Goal: Task Accomplishment & Management: Complete application form

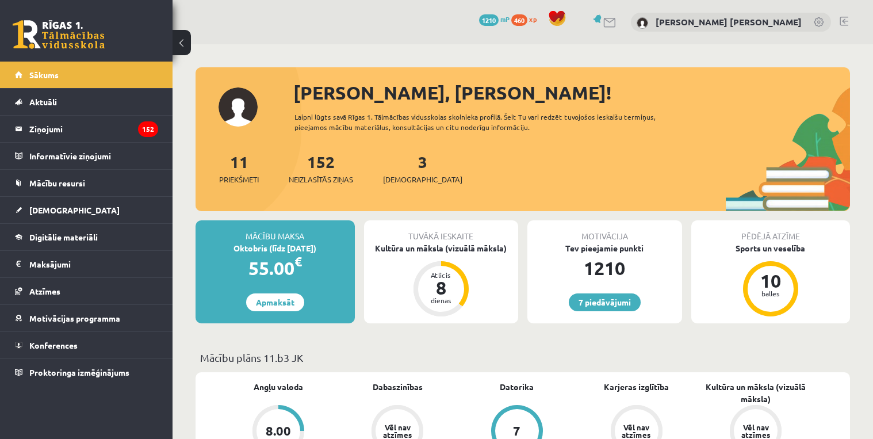
scroll to position [138, 0]
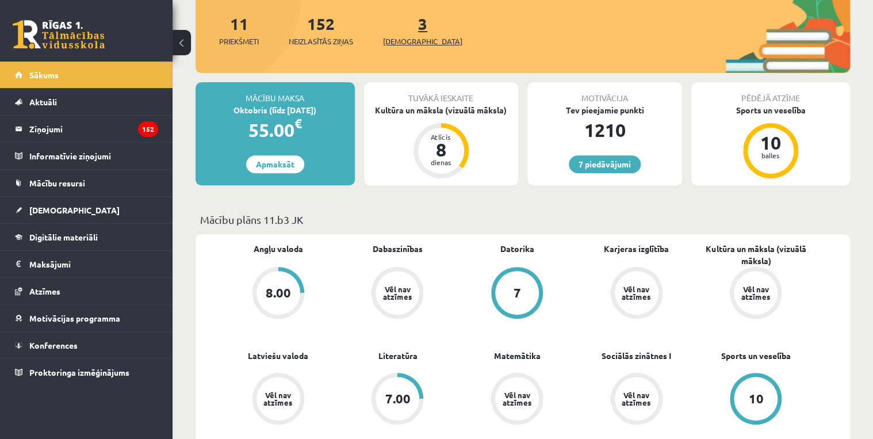
click at [403, 28] on link "3 Ieskaites" at bounding box center [422, 30] width 79 height 34
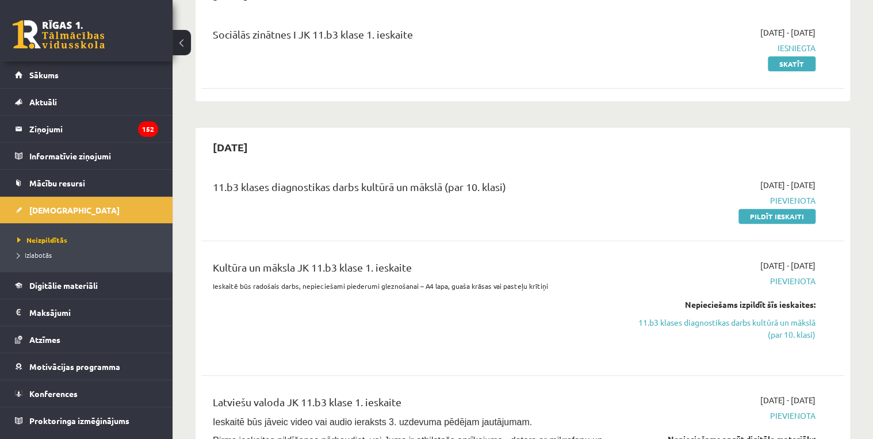
scroll to position [276, 0]
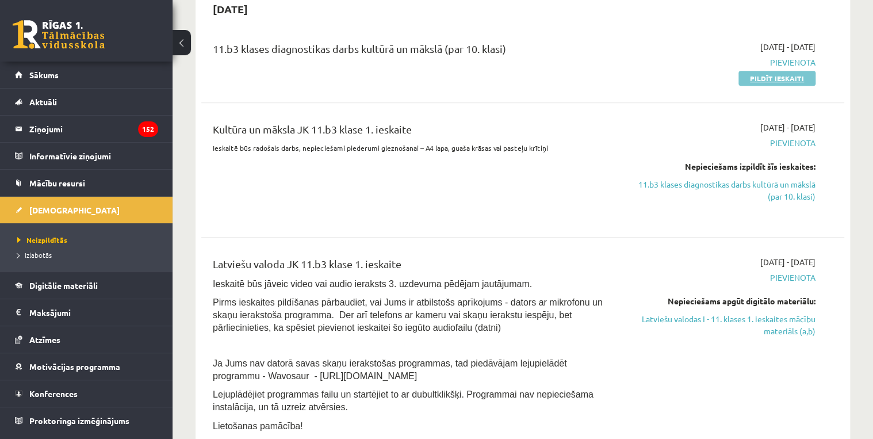
click at [764, 83] on link "Pildīt ieskaiti" at bounding box center [777, 78] width 77 height 15
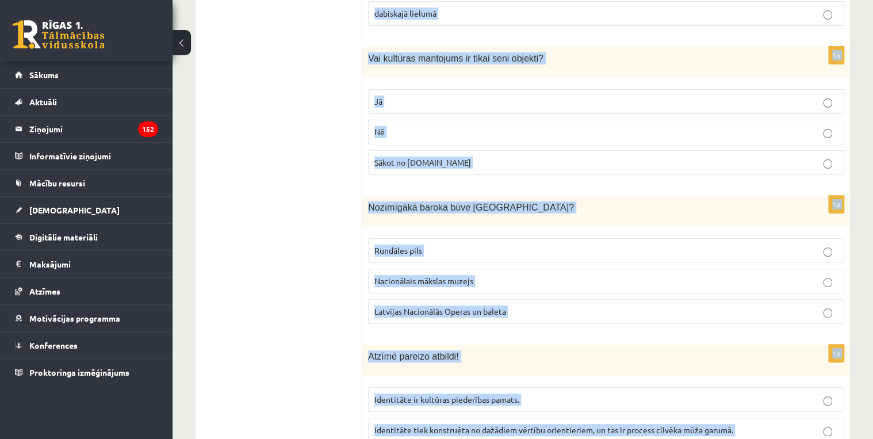
scroll to position [4644, 0]
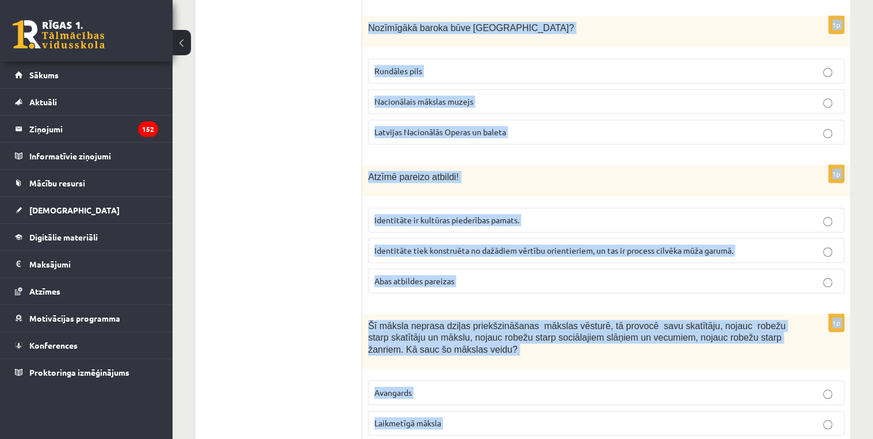
drag, startPoint x: 377, startPoint y: 224, endPoint x: 756, endPoint y: 381, distance: 409.9
copy form "Lorem ipsum dolorsit ametcons adipiscinge seddoeiu Tempo Incid utlabore Etdolor…"
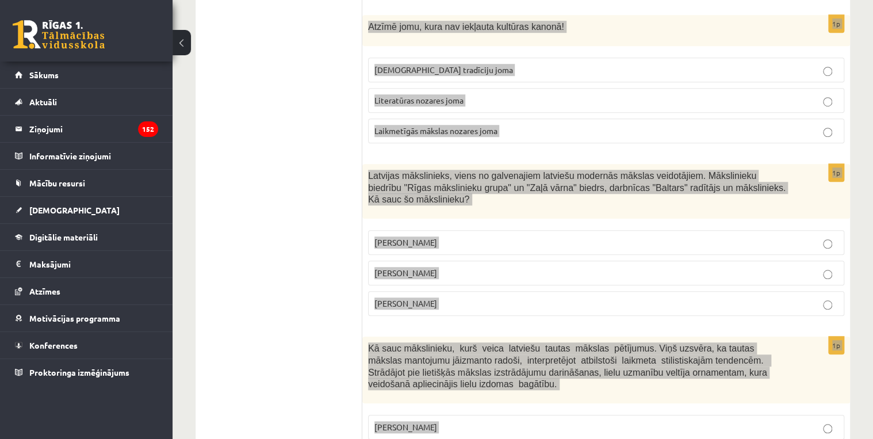
scroll to position [0, 0]
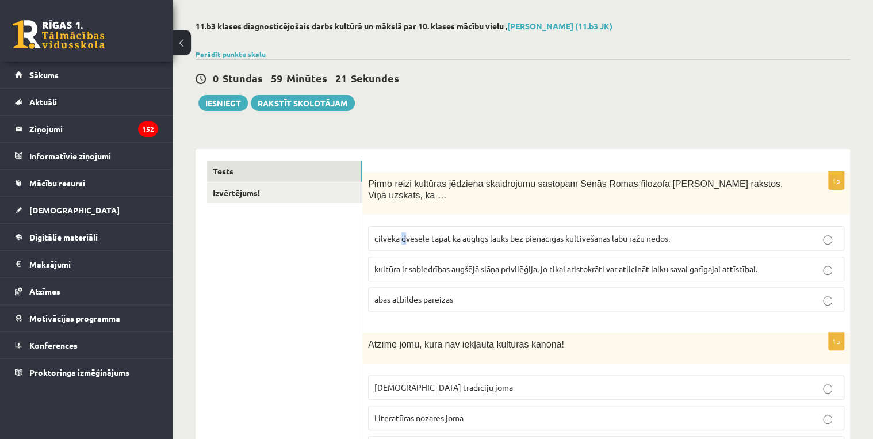
click at [402, 233] on span "cilvēka dvēsele tāpat kā auglīgs lauks bez pienācīgas kultivēšanas labu ražu ne…" at bounding box center [523, 238] width 296 height 10
drag, startPoint x: 402, startPoint y: 228, endPoint x: 371, endPoint y: 229, distance: 31.7
click at [371, 229] on label "cilvēka dvēsele tāpat kā auglīgs lauks bez pienācīgas kultivēšanas labu ražu ne…" at bounding box center [606, 238] width 476 height 25
click at [386, 233] on span "cilvēka dvēsele tāpat kā auglīgs lauks bez pienācīgas kultivēšanas labu ražu ne…" at bounding box center [523, 238] width 296 height 10
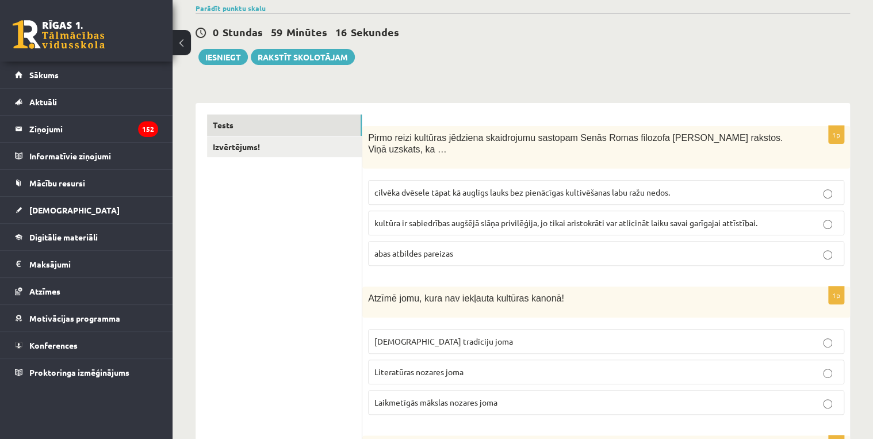
scroll to position [184, 0]
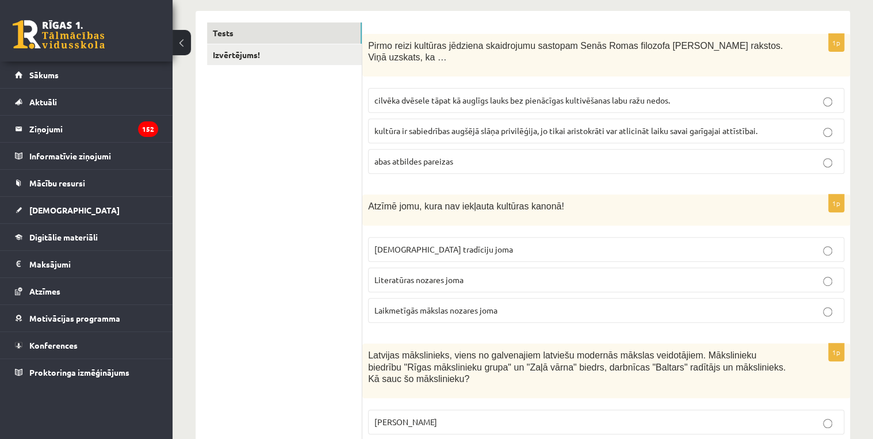
click at [426, 305] on span "Laikmetīgās mākslas nozares joma" at bounding box center [436, 310] width 123 height 10
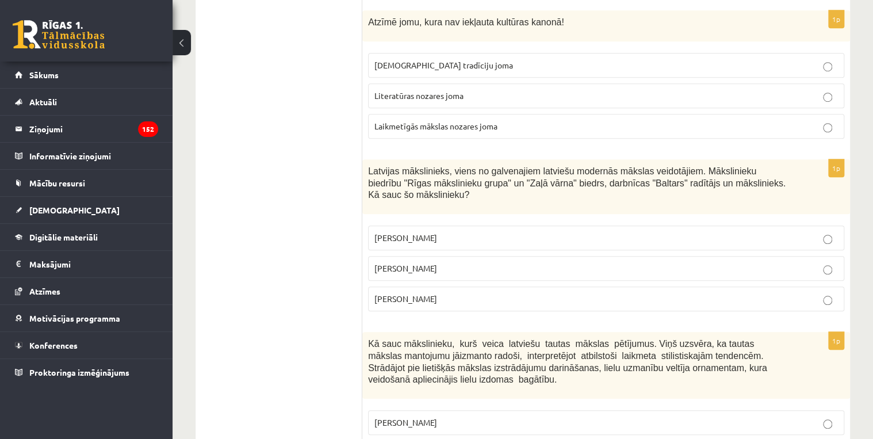
click at [426, 262] on p "[PERSON_NAME]" at bounding box center [607, 268] width 464 height 12
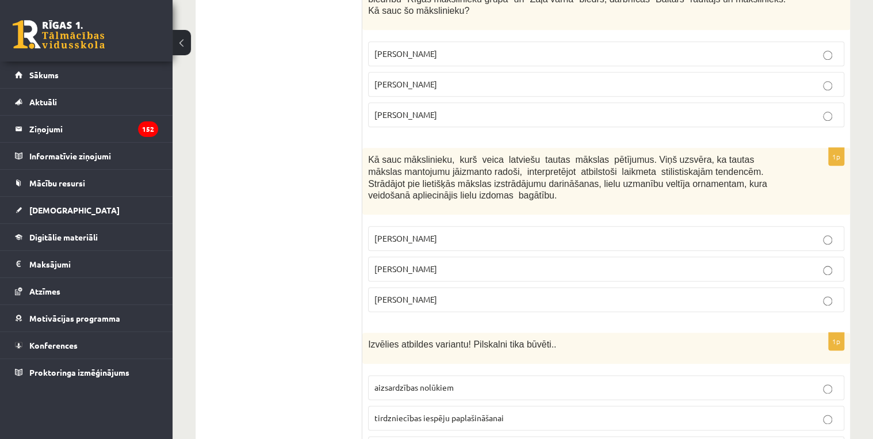
click at [413, 264] on span "[PERSON_NAME]" at bounding box center [406, 269] width 63 height 10
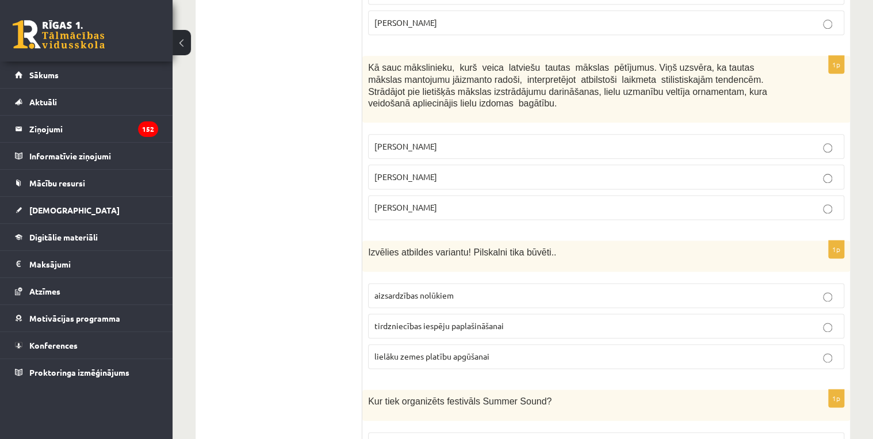
click at [413, 283] on label "aizsardzības nolūkiem" at bounding box center [606, 295] width 476 height 25
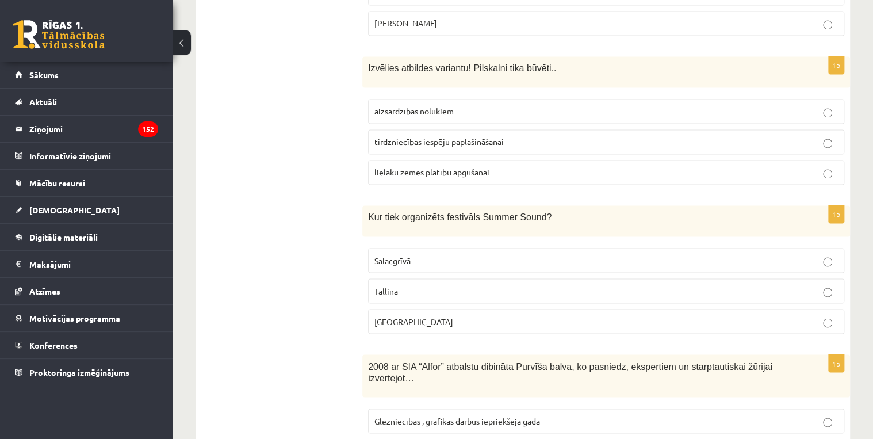
drag, startPoint x: 405, startPoint y: 311, endPoint x: 401, endPoint y: 303, distance: 9.5
click at [402, 305] on div "1p Kur tiek organizēts festivāls Summer Sound? [GEOGRAPHIC_DATA] [GEOGRAPHIC_DA…" at bounding box center [606, 274] width 488 height 138
click at [400, 315] on p "[GEOGRAPHIC_DATA]" at bounding box center [607, 321] width 464 height 12
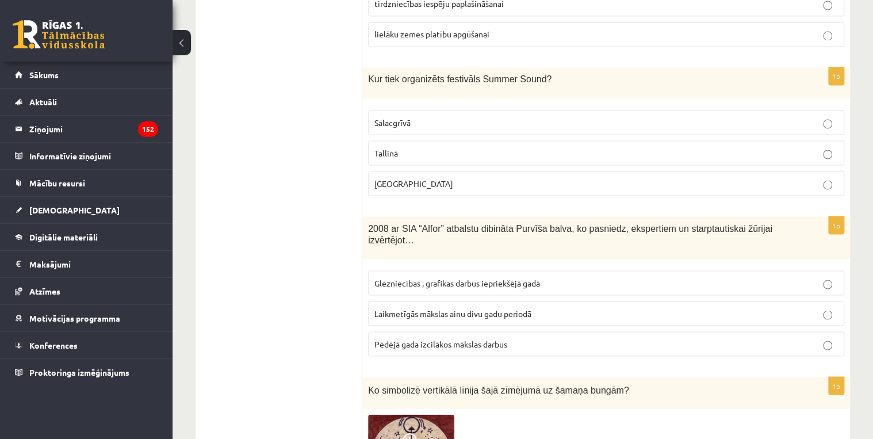
click at [434, 307] on p "Laikmetīgās mākslas ainu divu gadu periodā" at bounding box center [607, 313] width 464 height 12
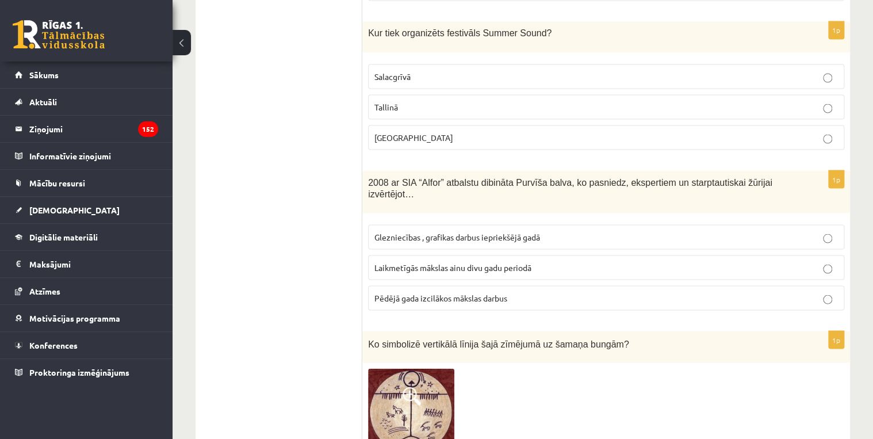
scroll to position [1197, 0]
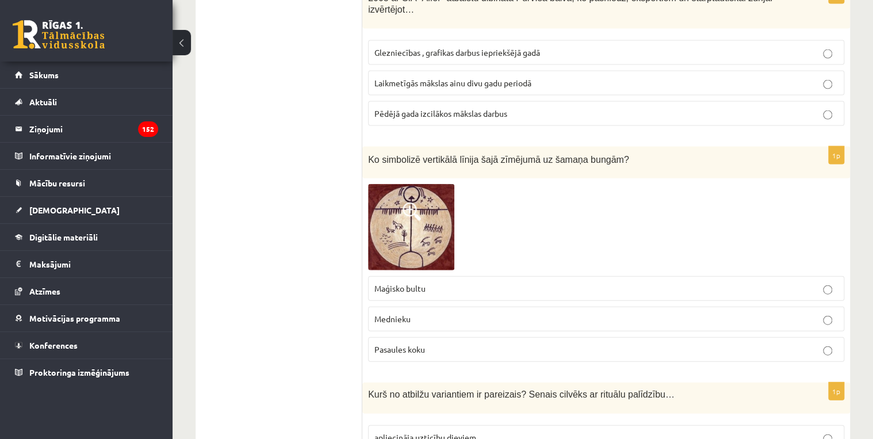
click at [412, 337] on label "Pasaules koku" at bounding box center [606, 349] width 476 height 25
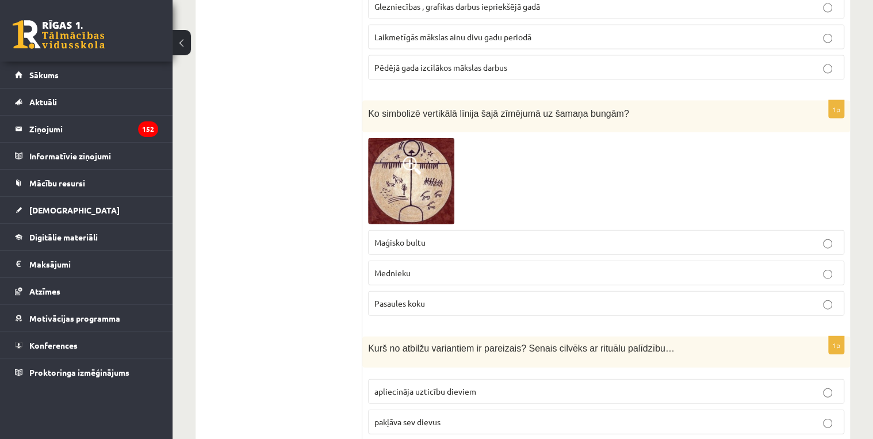
scroll to position [1381, 0]
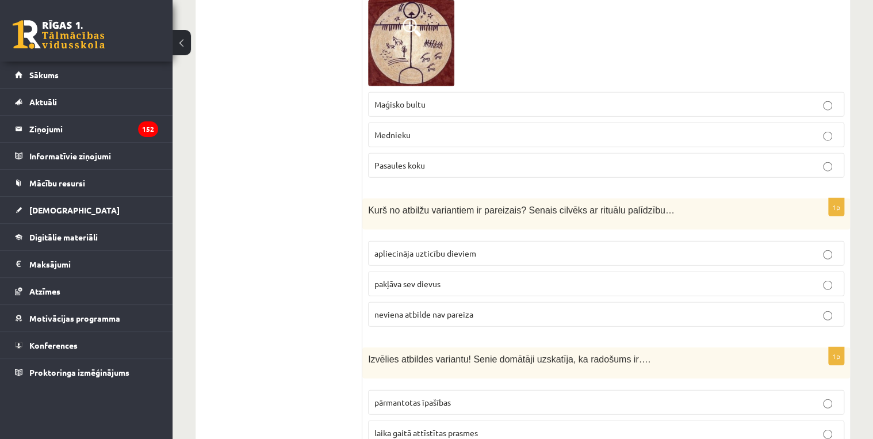
click at [408, 248] on span "apliecināja uzticību dieviem" at bounding box center [426, 253] width 102 height 10
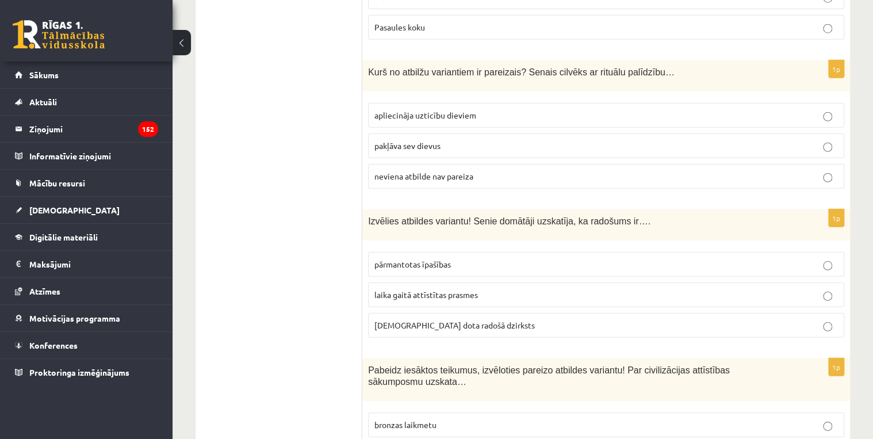
click at [402, 320] on span "[DEMOGRAPHIC_DATA] dota radošā dzirksts" at bounding box center [455, 325] width 161 height 10
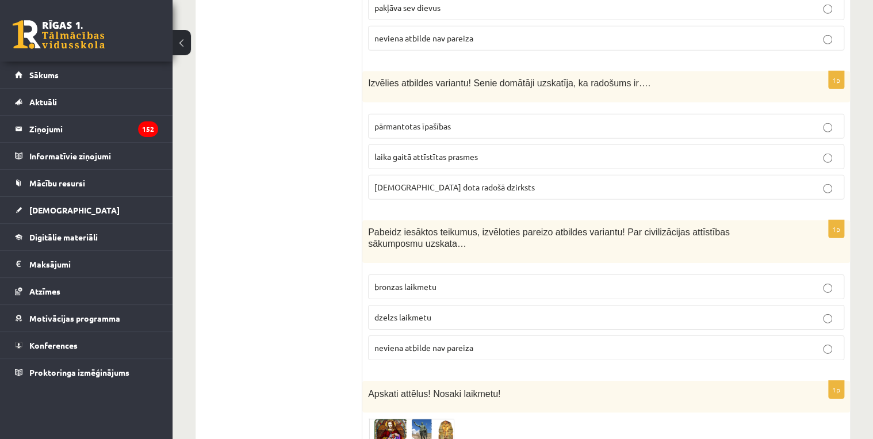
click at [410, 342] on span "neviena atbilde nav pareiza" at bounding box center [424, 347] width 99 height 10
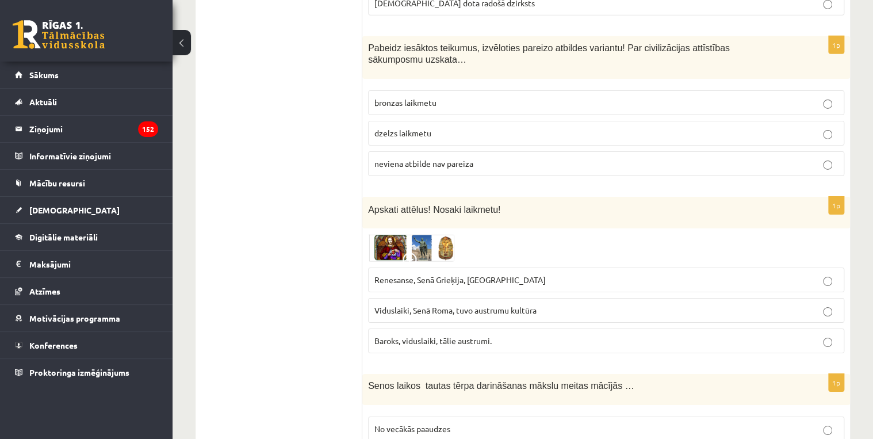
click at [396, 274] on span "Renesanse, Senā Grieķija, [GEOGRAPHIC_DATA]" at bounding box center [460, 279] width 171 height 10
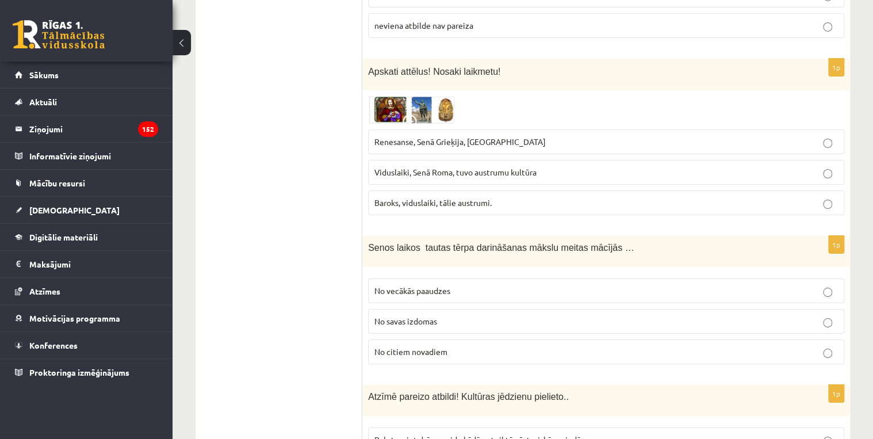
click at [418, 285] on span "No vecākās paaudzes" at bounding box center [413, 290] width 76 height 10
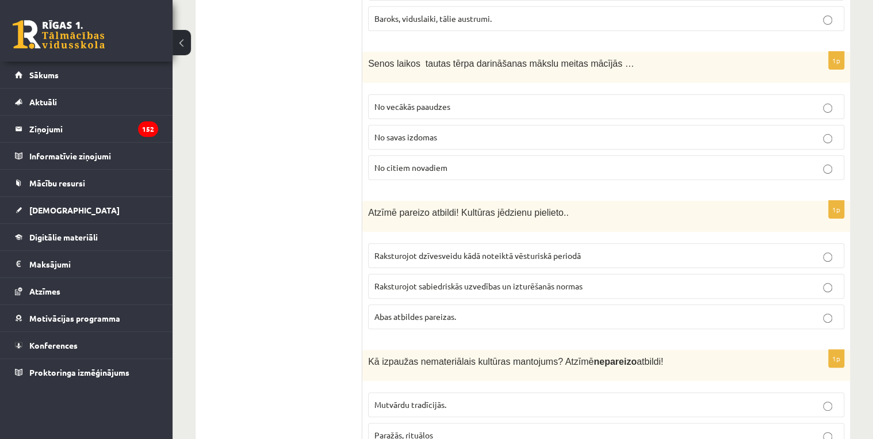
click at [483, 311] on p "Abas atbildes pareizas." at bounding box center [607, 317] width 464 height 12
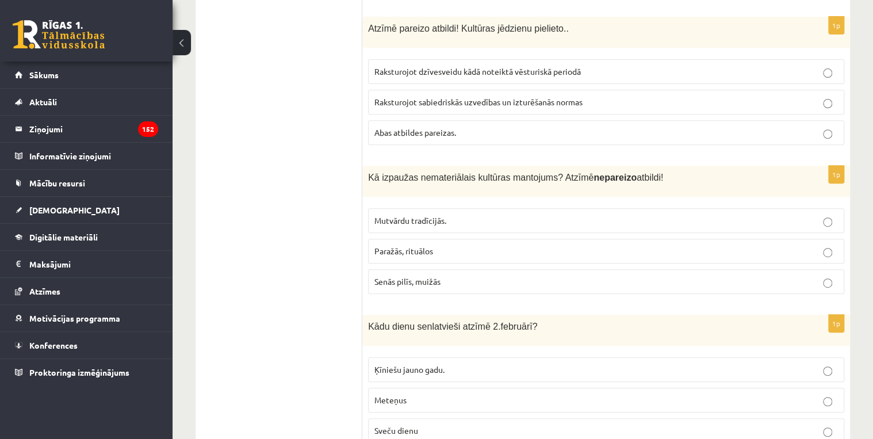
click at [416, 276] on span "Senās pilīs, muižās" at bounding box center [408, 281] width 66 height 10
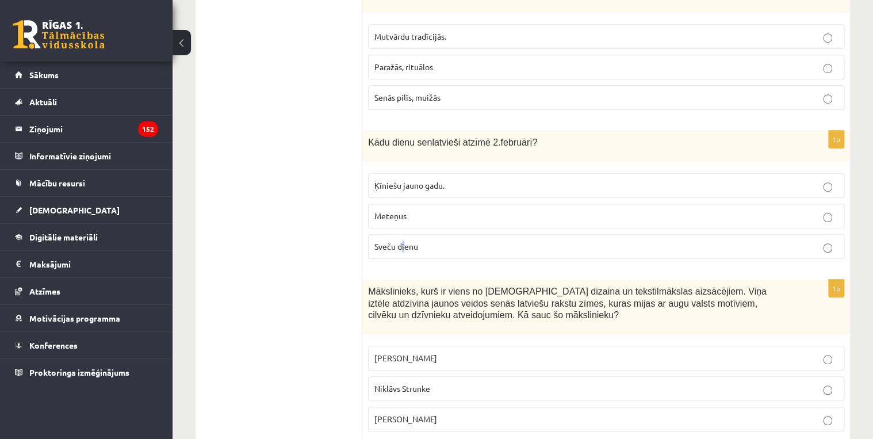
click at [402, 234] on label "Sveču dienu" at bounding box center [606, 246] width 476 height 25
click at [400, 353] on span "[PERSON_NAME]" at bounding box center [406, 358] width 63 height 10
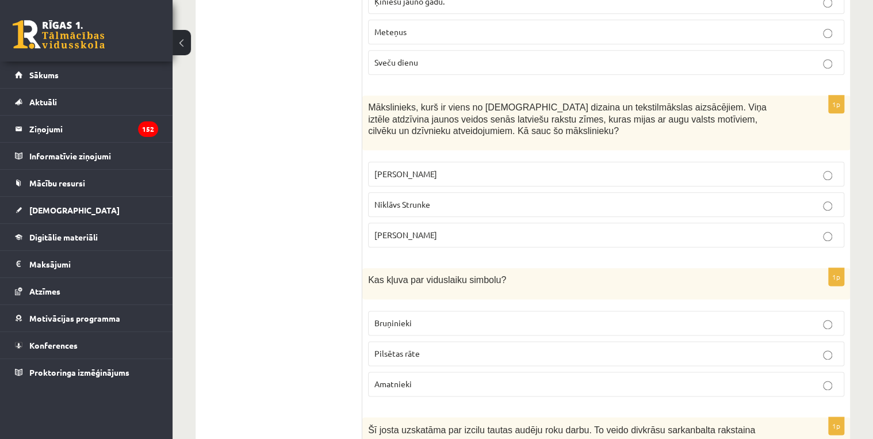
click at [404, 318] on span "Bruņinieki" at bounding box center [393, 323] width 37 height 10
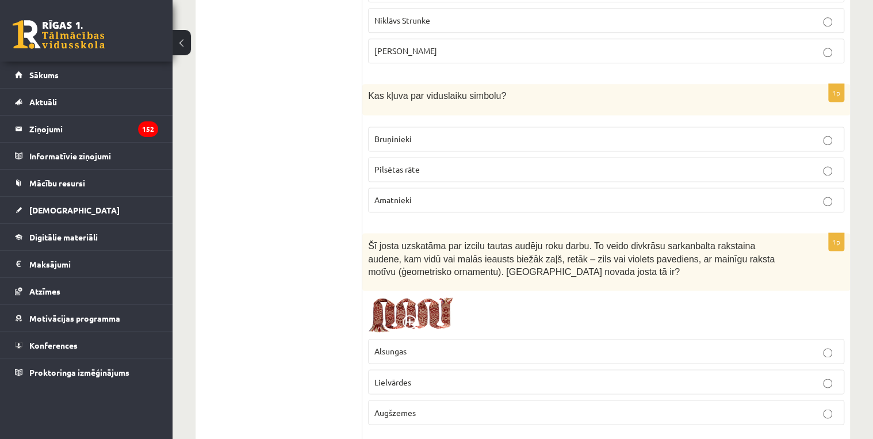
click at [436, 376] on p "Lielvārdes" at bounding box center [607, 382] width 464 height 12
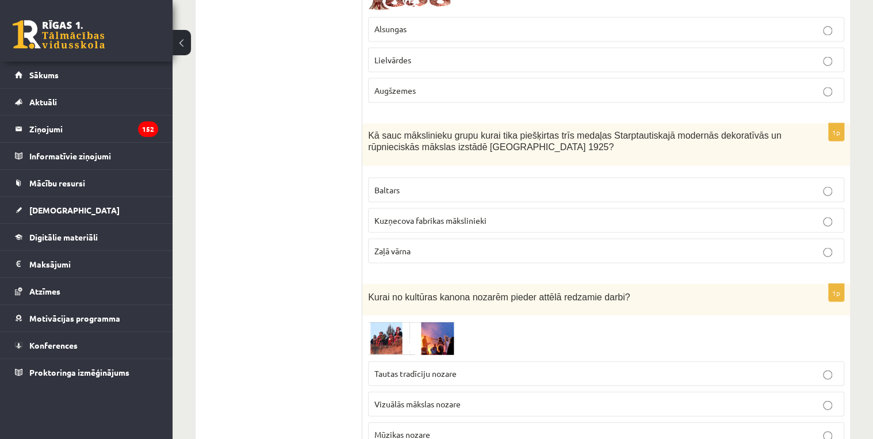
click at [395, 184] on span "Baltars" at bounding box center [387, 189] width 25 height 10
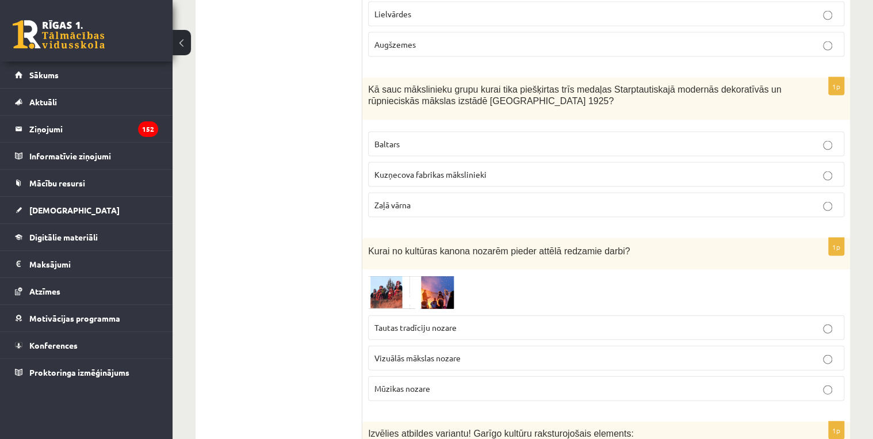
click at [413, 322] on span "Tautas tradīciju nozare" at bounding box center [416, 327] width 82 height 10
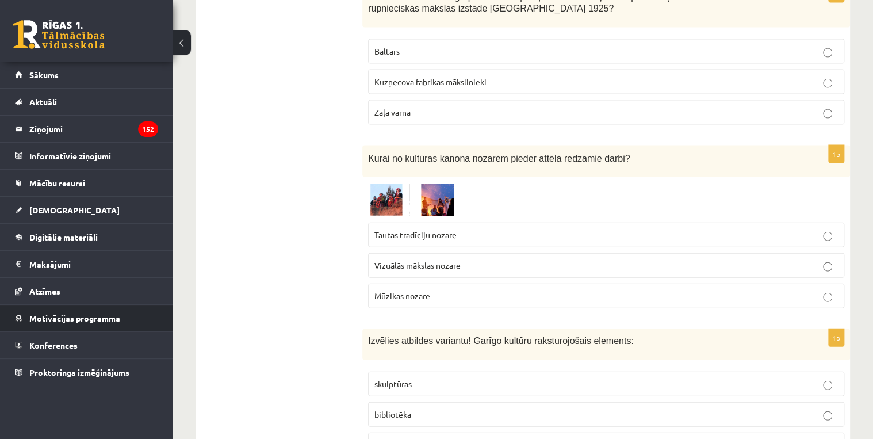
scroll to position [3406, 0]
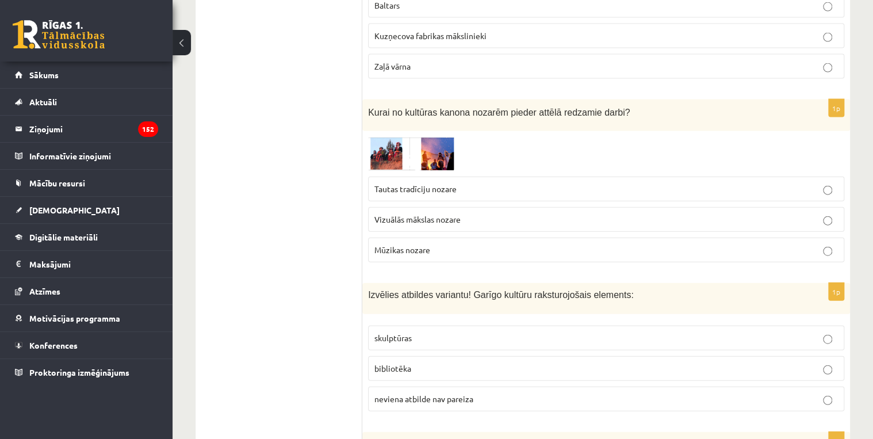
click at [436, 362] on p "bibliotēka" at bounding box center [607, 368] width 464 height 12
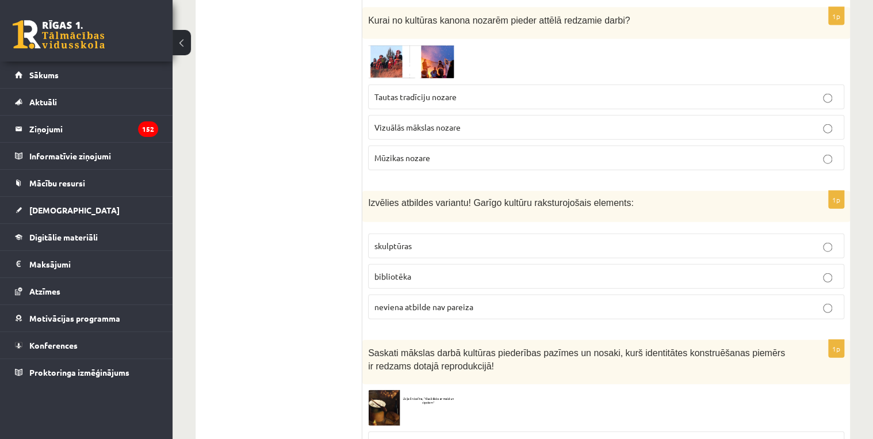
scroll to position [3636, 0]
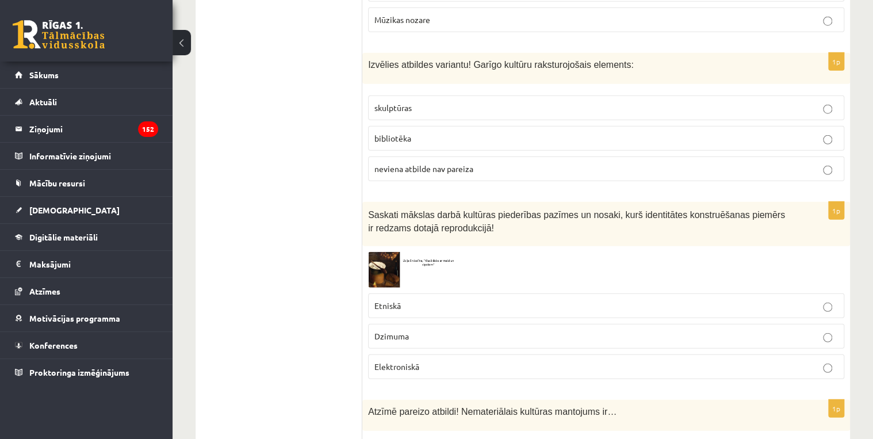
click at [395, 252] on img at bounding box center [411, 269] width 86 height 35
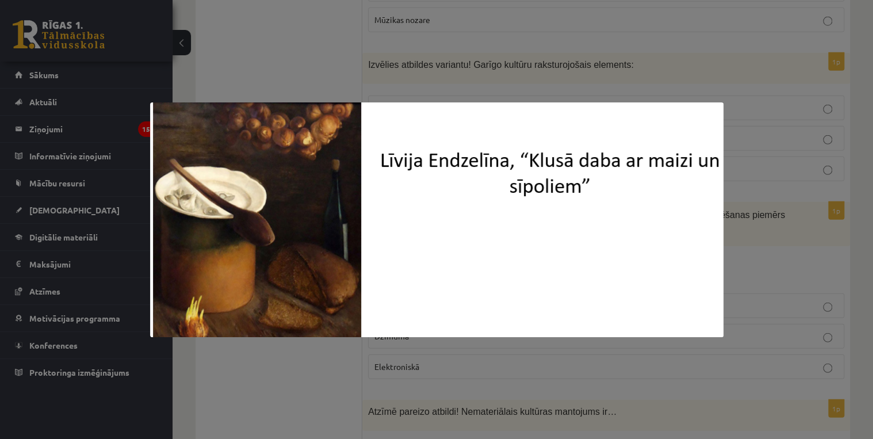
drag, startPoint x: 752, startPoint y: 238, endPoint x: 739, endPoint y: 241, distance: 13.0
click at [750, 239] on div at bounding box center [436, 219] width 873 height 439
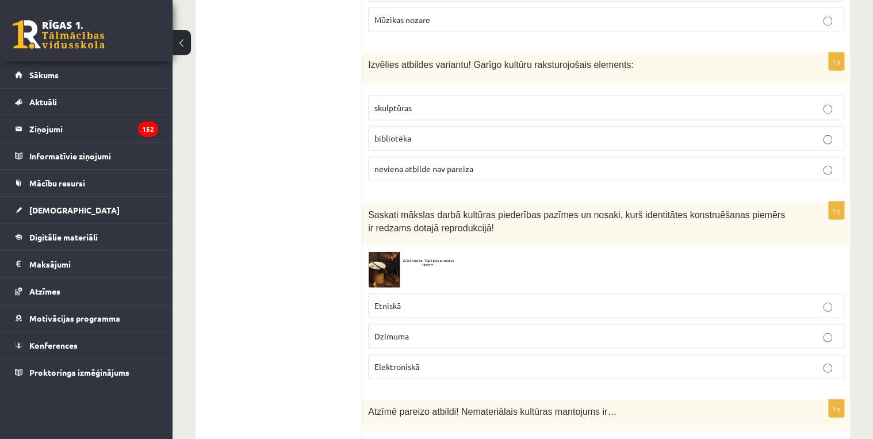
click at [413, 300] on p "Etniskā" at bounding box center [607, 306] width 464 height 12
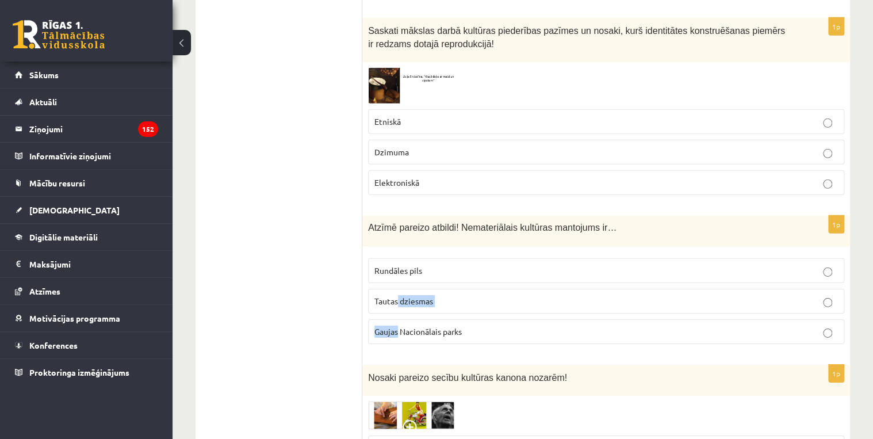
drag, startPoint x: 398, startPoint y: 242, endPoint x: 396, endPoint y: 248, distance: 6.0
click at [396, 253] on fieldset "Rundāles pils Tautas dziesmas Gaujas Nacionālais parks" at bounding box center [606, 300] width 476 height 95
drag, startPoint x: 396, startPoint y: 248, endPoint x: 393, endPoint y: 234, distance: 14.2
click at [393, 296] on span "Tautas dziesmas" at bounding box center [404, 301] width 59 height 10
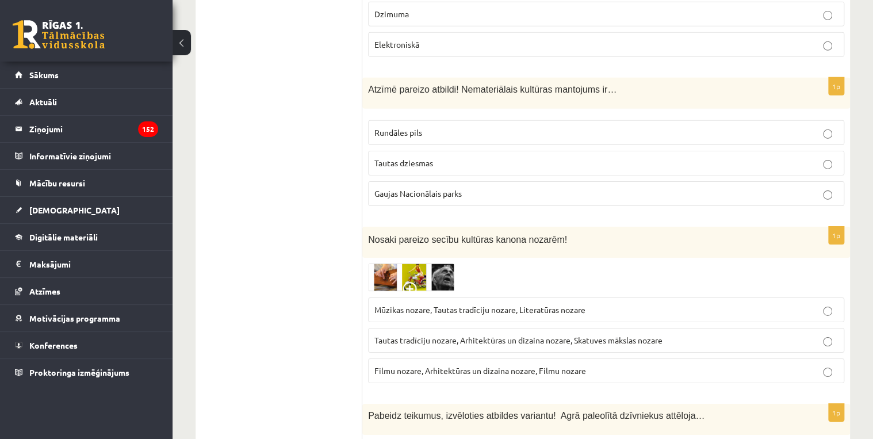
click at [445, 335] on span "Tautas tradīciju nozare, Arhitektūras un dizaina nozare, Skatuves mākslas nozare" at bounding box center [519, 340] width 288 height 10
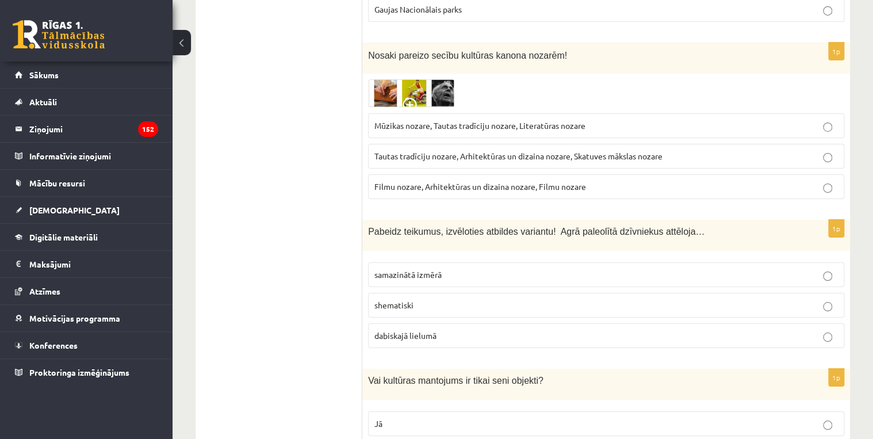
click at [414, 323] on label "dabiskajā lielumā" at bounding box center [606, 335] width 476 height 25
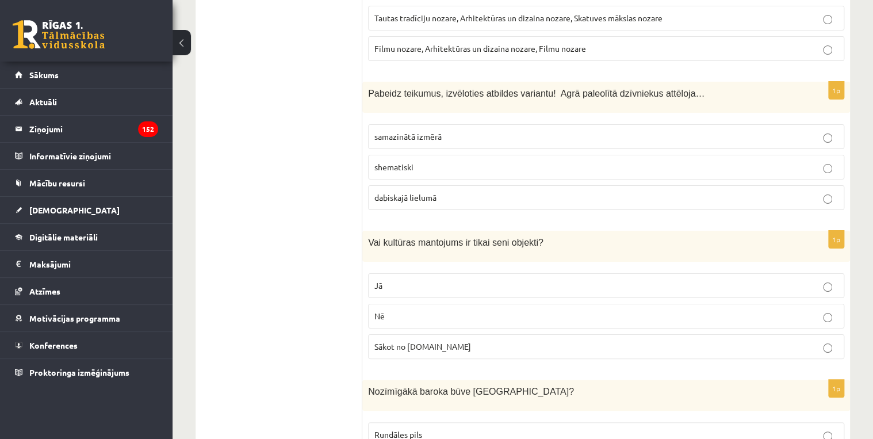
click at [402, 310] on p "Nē" at bounding box center [607, 316] width 464 height 12
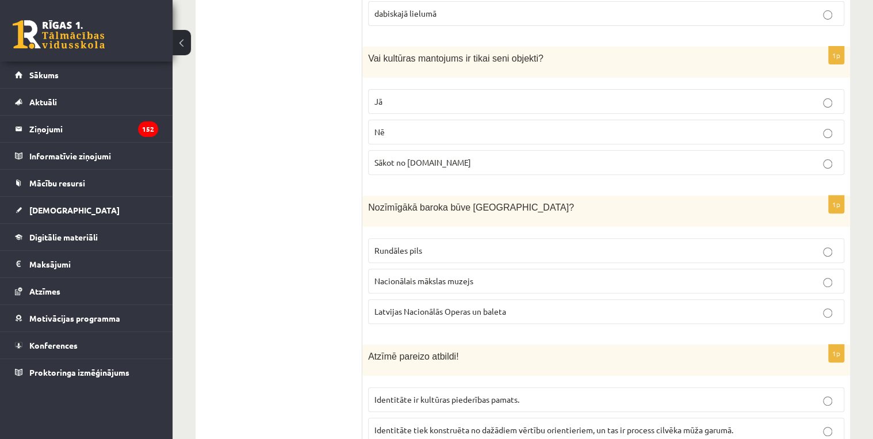
scroll to position [4511, 0]
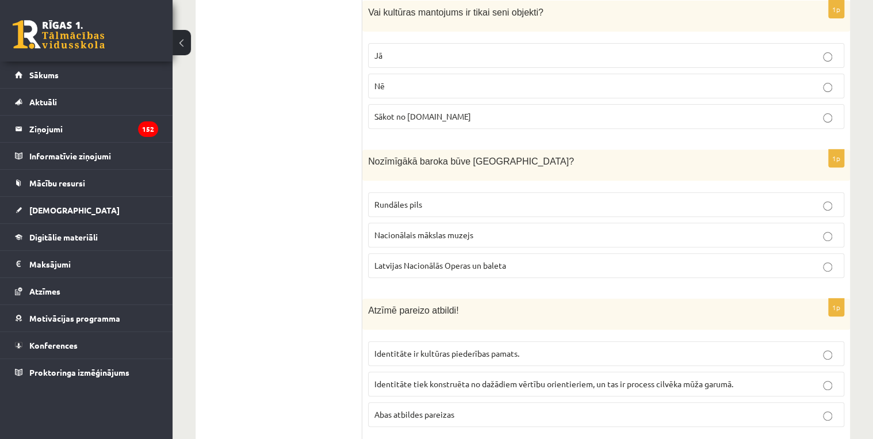
drag, startPoint x: 431, startPoint y: 136, endPoint x: 433, endPoint y: 150, distance: 13.3
click at [431, 199] on p "Rundāles pils" at bounding box center [607, 205] width 464 height 12
click at [428, 409] on span "Abas atbildes pareizas" at bounding box center [415, 414] width 80 height 10
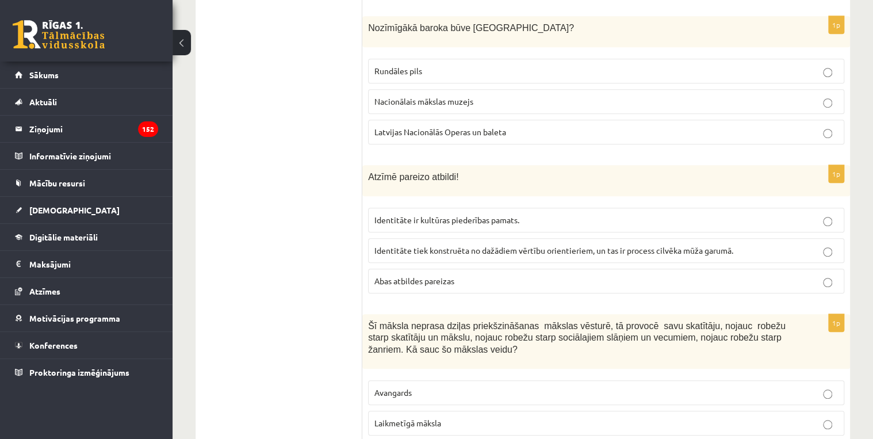
click at [425, 418] on span "Laikmetīgā māksla" at bounding box center [408, 423] width 67 height 10
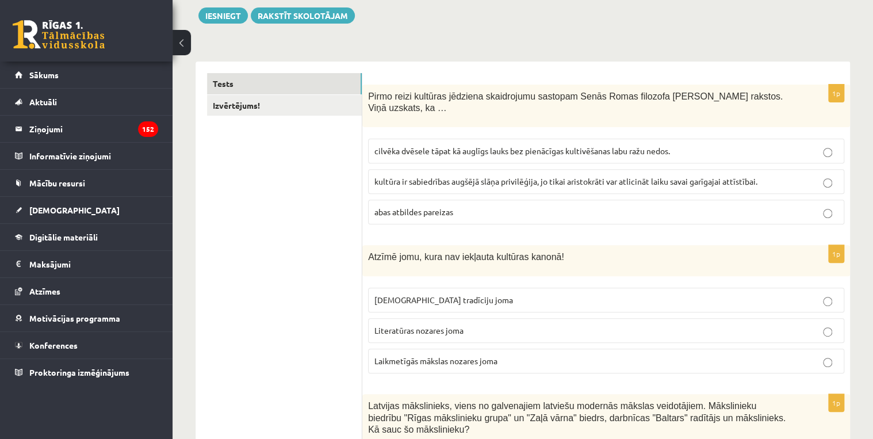
scroll to position [0, 0]
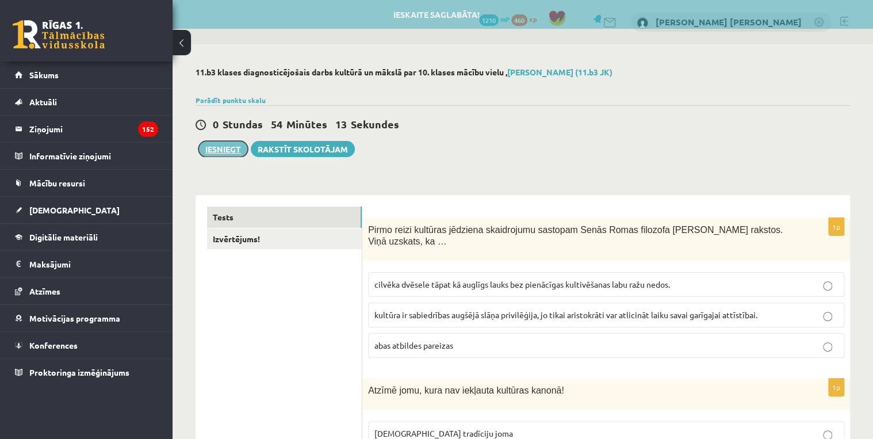
click at [230, 147] on button "Iesniegt" at bounding box center [223, 149] width 49 height 16
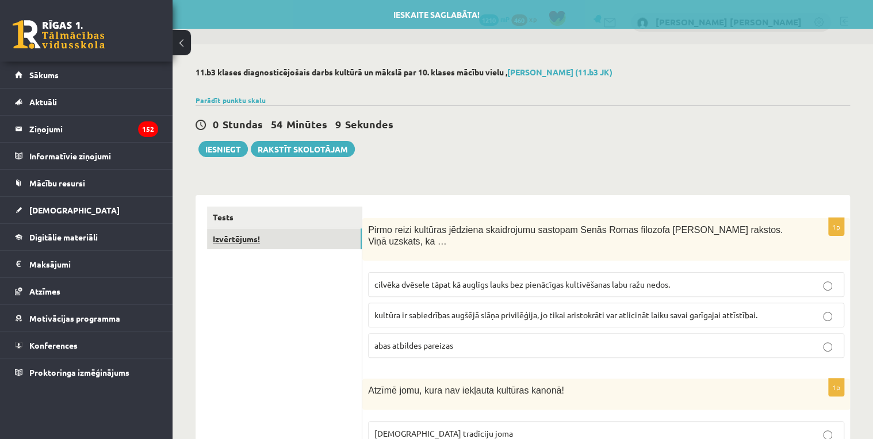
click at [296, 245] on link "Izvērtējums!" at bounding box center [284, 238] width 155 height 21
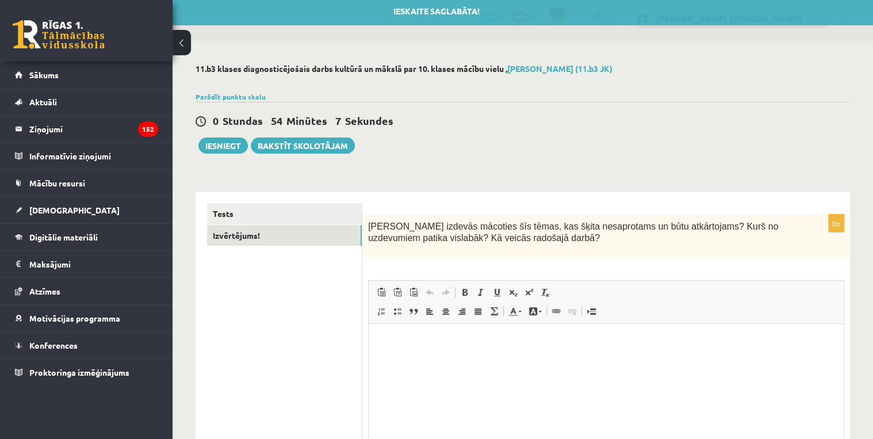
scroll to position [96, 0]
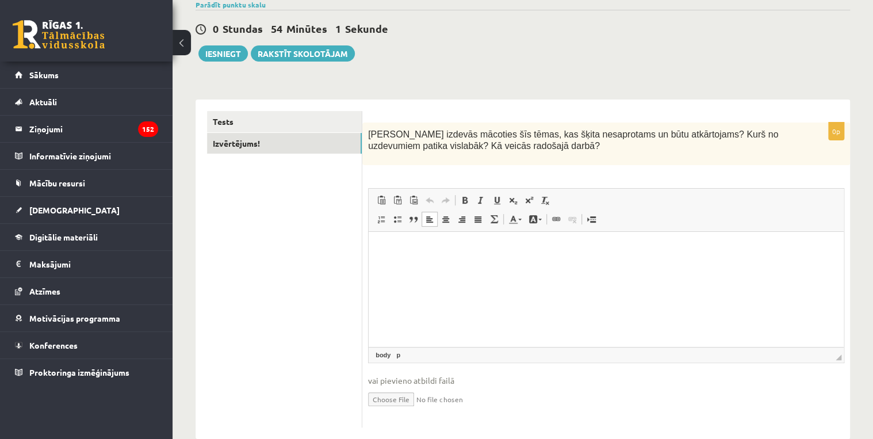
click at [438, 267] on html at bounding box center [606, 249] width 475 height 35
click at [231, 48] on button "Iesniegt" at bounding box center [223, 53] width 49 height 16
click at [276, 111] on link "Tests" at bounding box center [284, 121] width 155 height 21
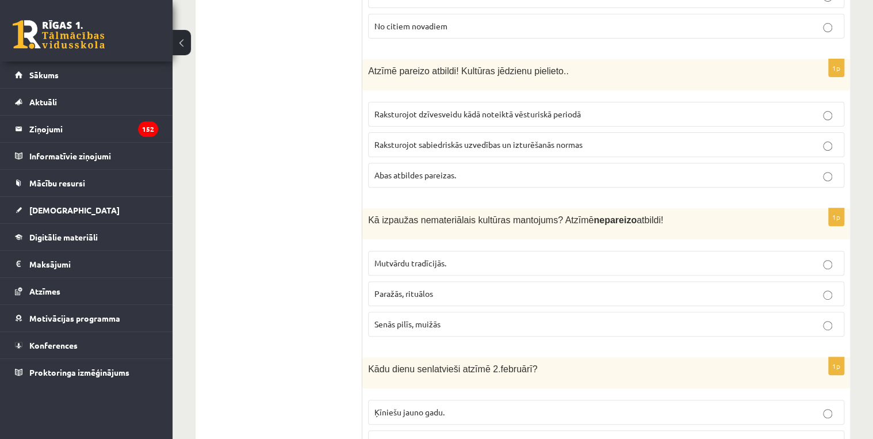
scroll to position [2489, 0]
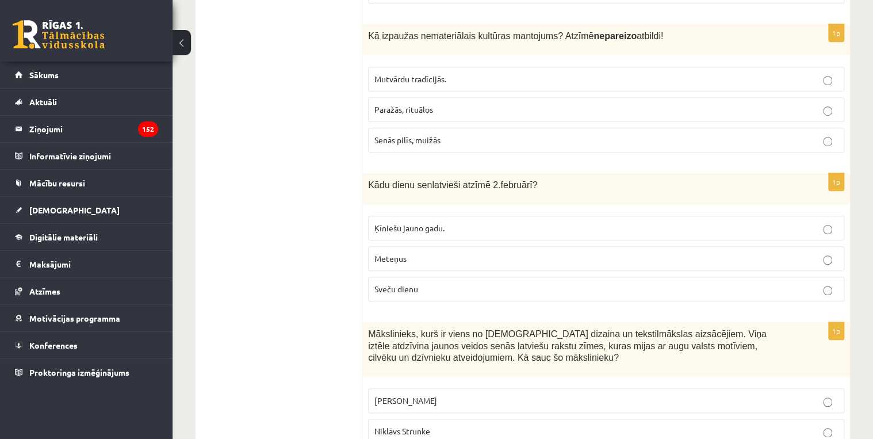
click at [406, 253] on span "Meteņus" at bounding box center [391, 258] width 32 height 10
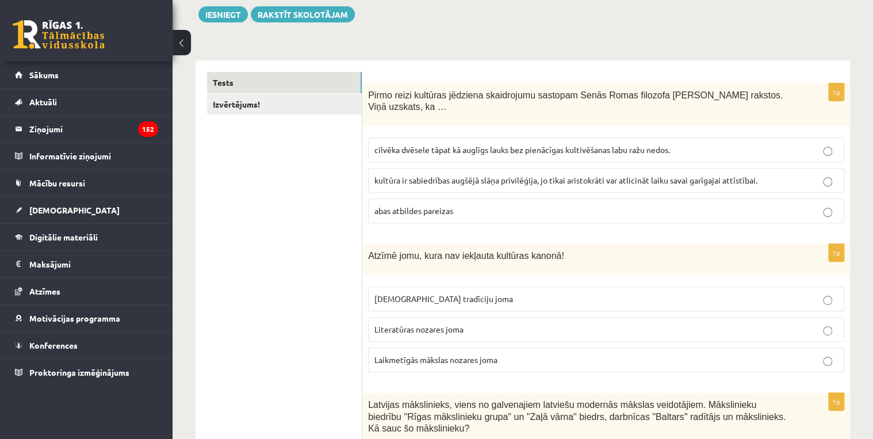
scroll to position [0, 0]
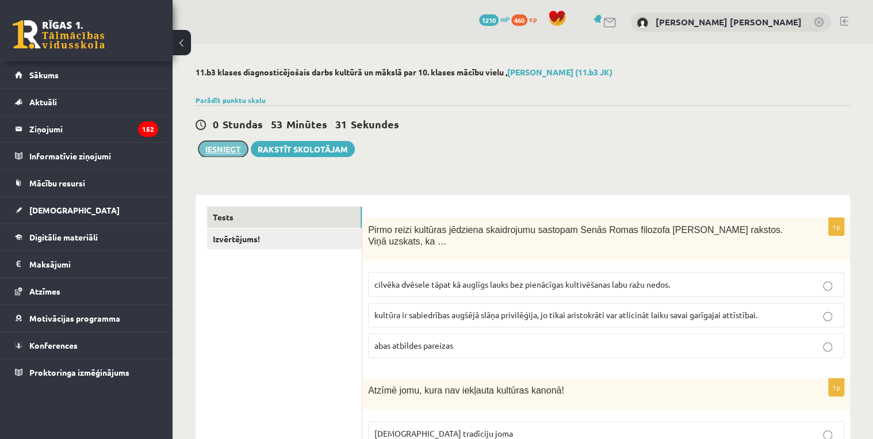
click at [226, 150] on button "Iesniegt" at bounding box center [223, 149] width 49 height 16
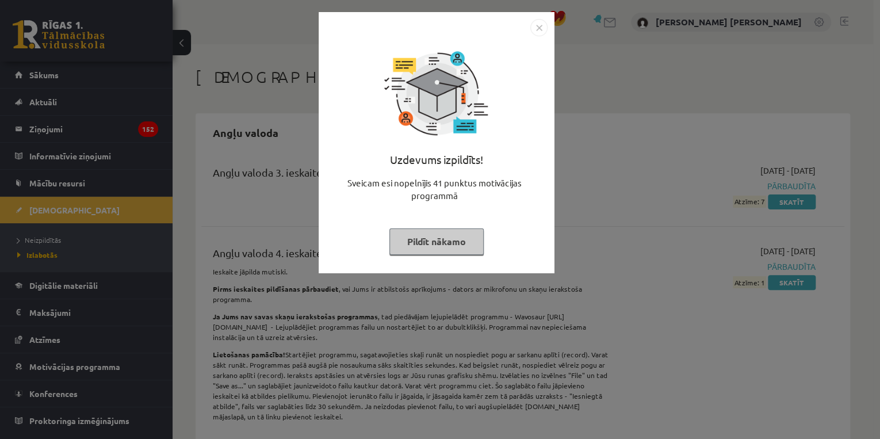
click at [545, 30] on img "Close" at bounding box center [539, 27] width 17 height 17
